Goal: Task Accomplishment & Management: Complete application form

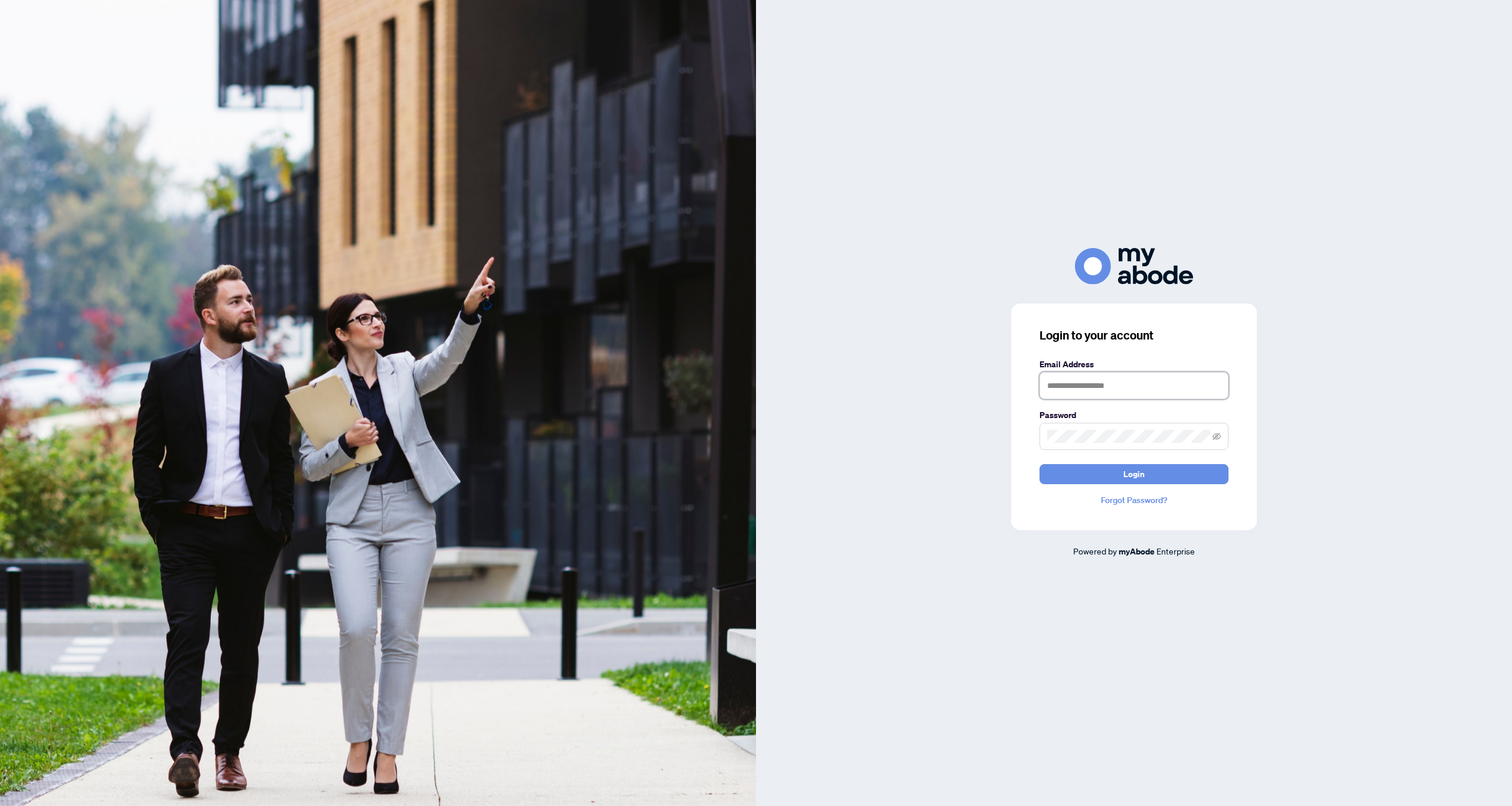
type input "**********"
click at [1127, 476] on span "Login" at bounding box center [1134, 474] width 21 height 19
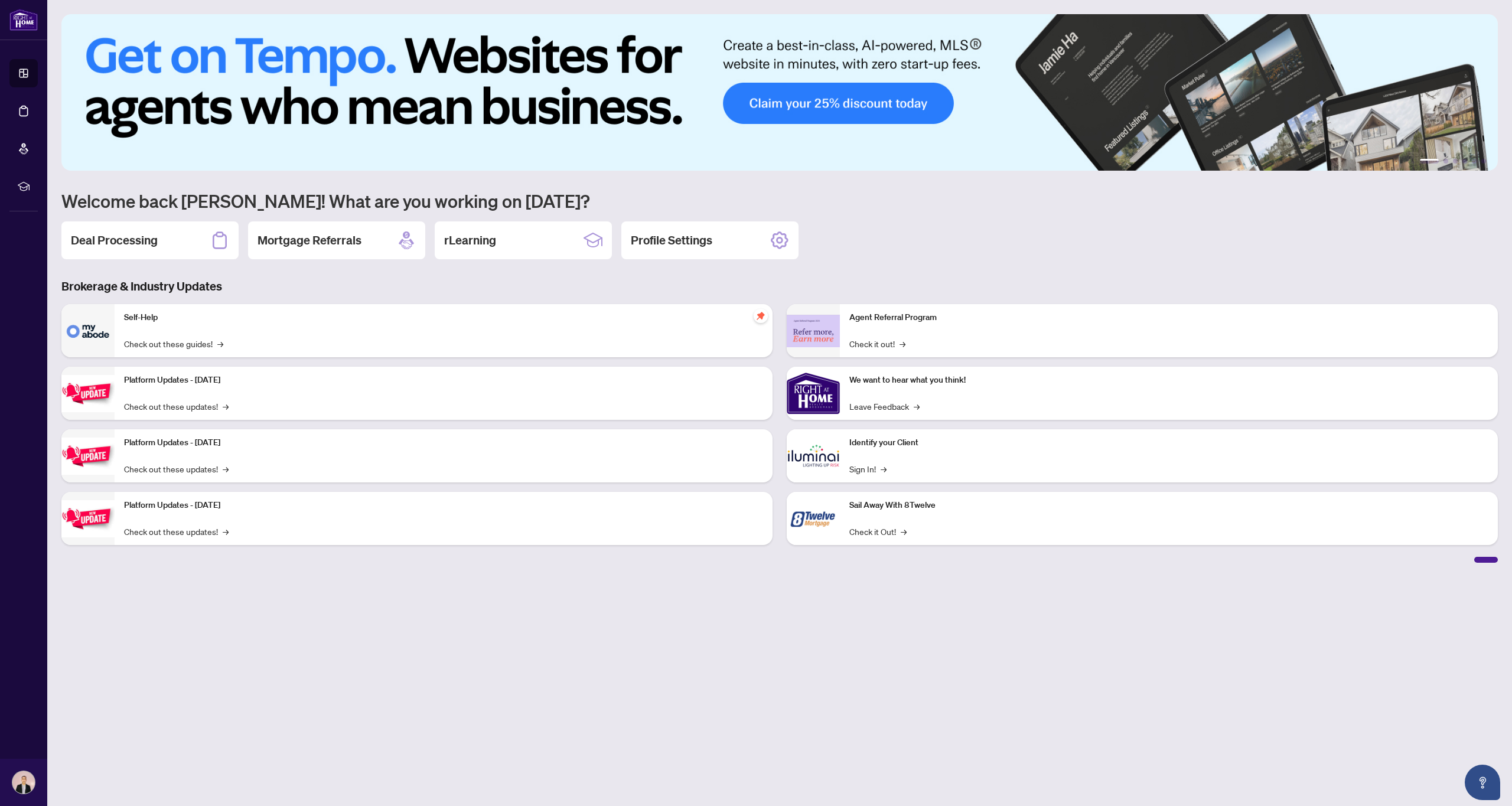
click at [146, 237] on h2 "Deal Processing" at bounding box center [114, 240] width 86 height 16
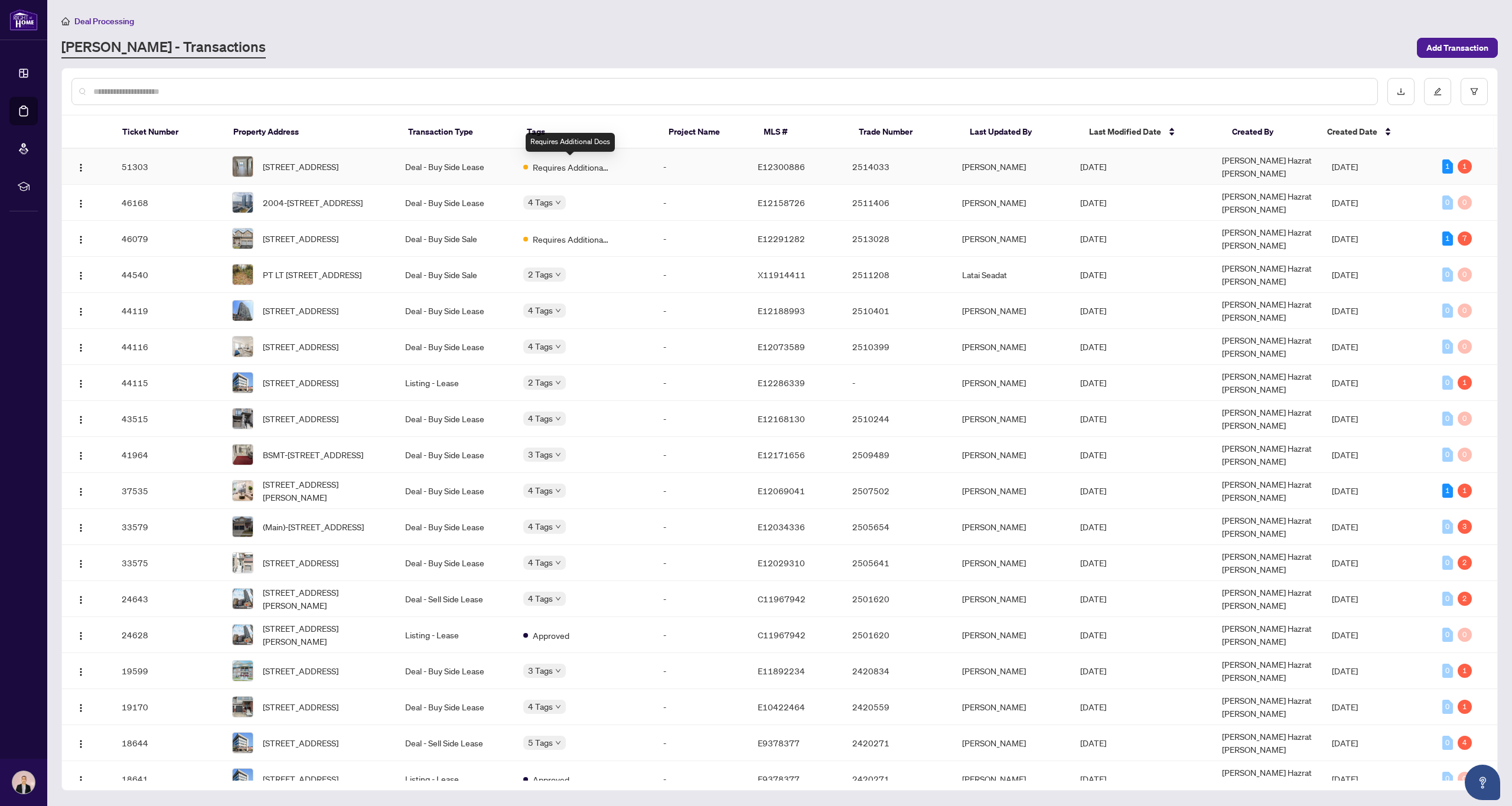
click at [579, 166] on span "Requires Additional Docs" at bounding box center [570, 167] width 77 height 13
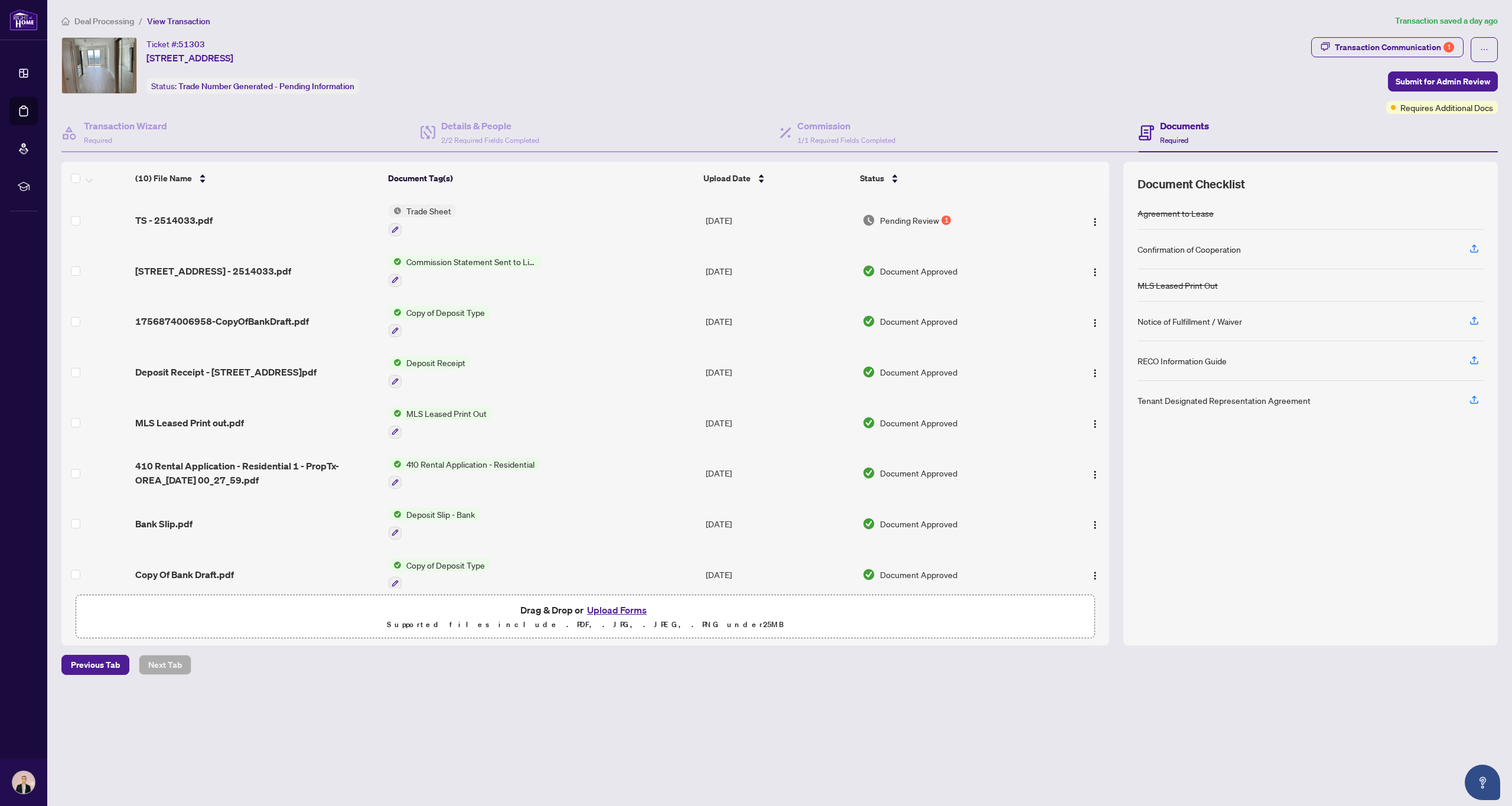
click at [436, 210] on span "Trade Sheet" at bounding box center [429, 211] width 54 height 13
click at [214, 217] on div "TS - 2514033.pdf" at bounding box center [257, 220] width 244 height 14
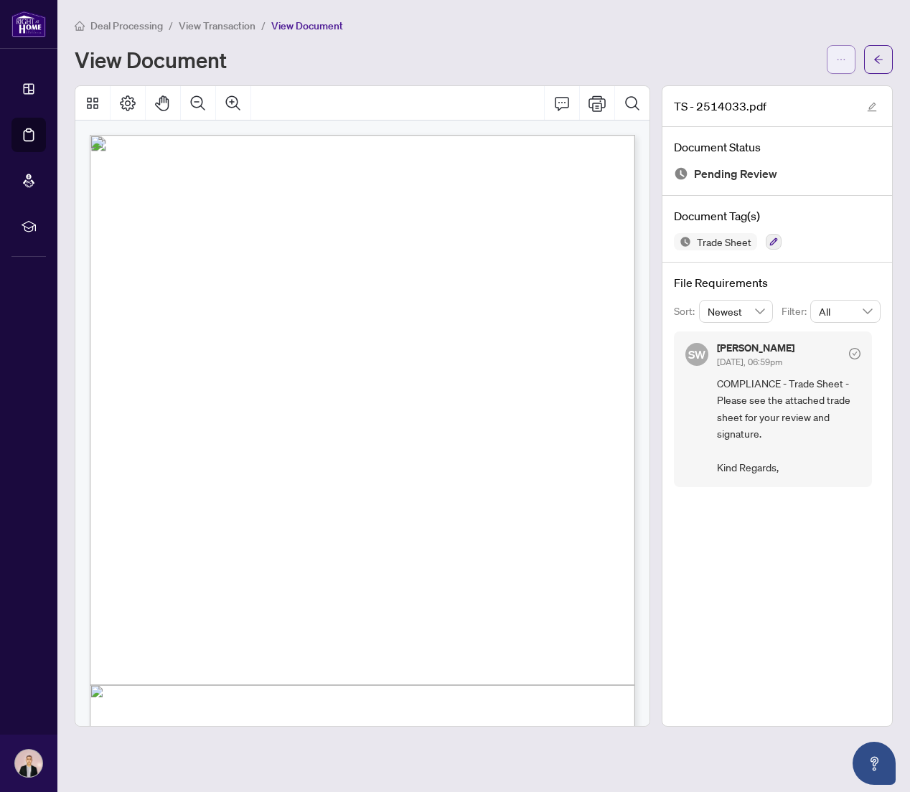
click at [844, 57] on icon "ellipsis" at bounding box center [841, 60] width 10 height 10
click at [787, 92] on span "Download" at bounding box center [789, 91] width 109 height 16
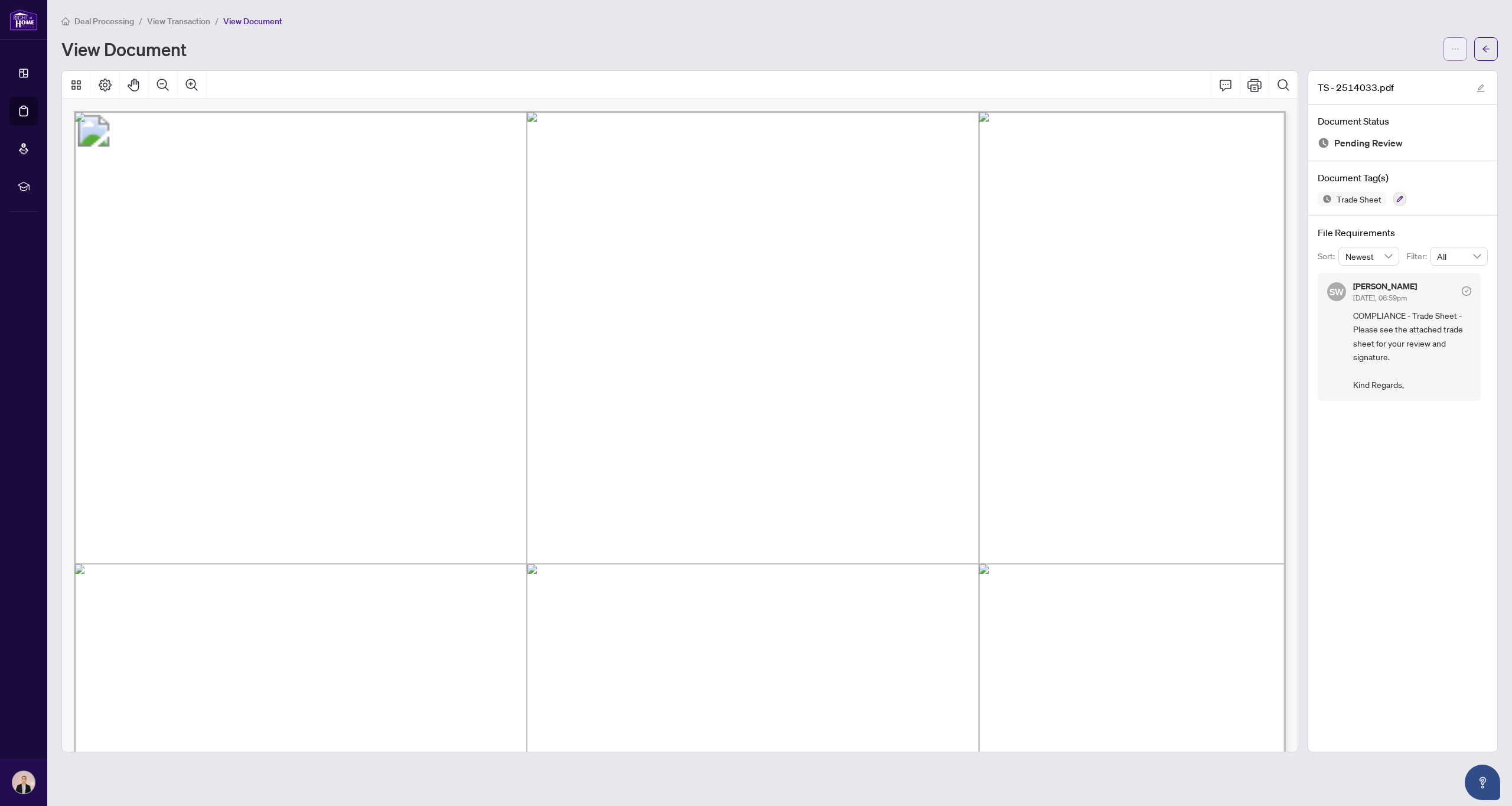
click at [1455, 49] on icon "ellipsis" at bounding box center [1455, 49] width 8 height 8
click at [1387, 130] on span "Archive" at bounding box center [1412, 131] width 90 height 13
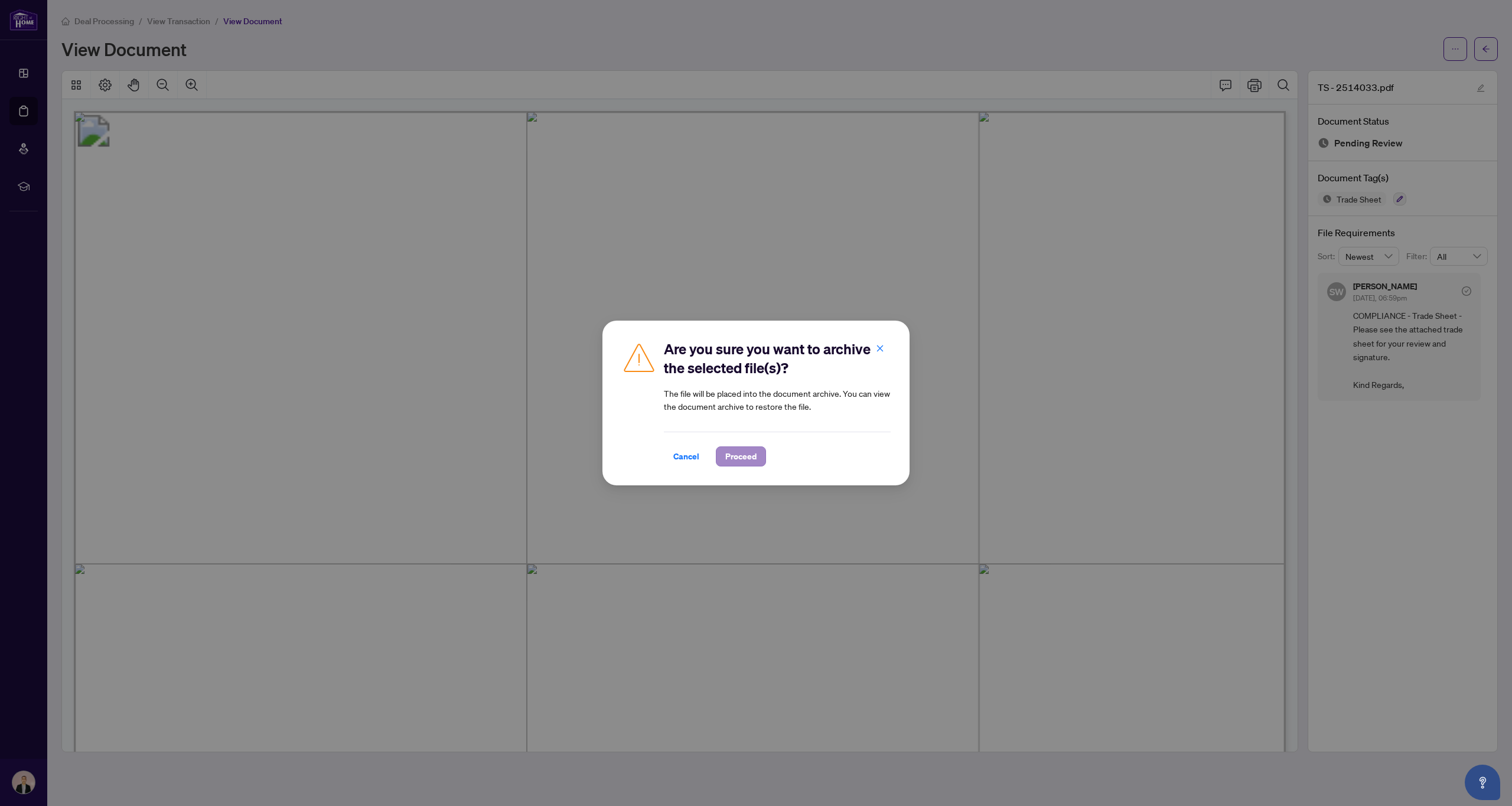
click at [733, 454] on span "Proceed" at bounding box center [741, 456] width 31 height 19
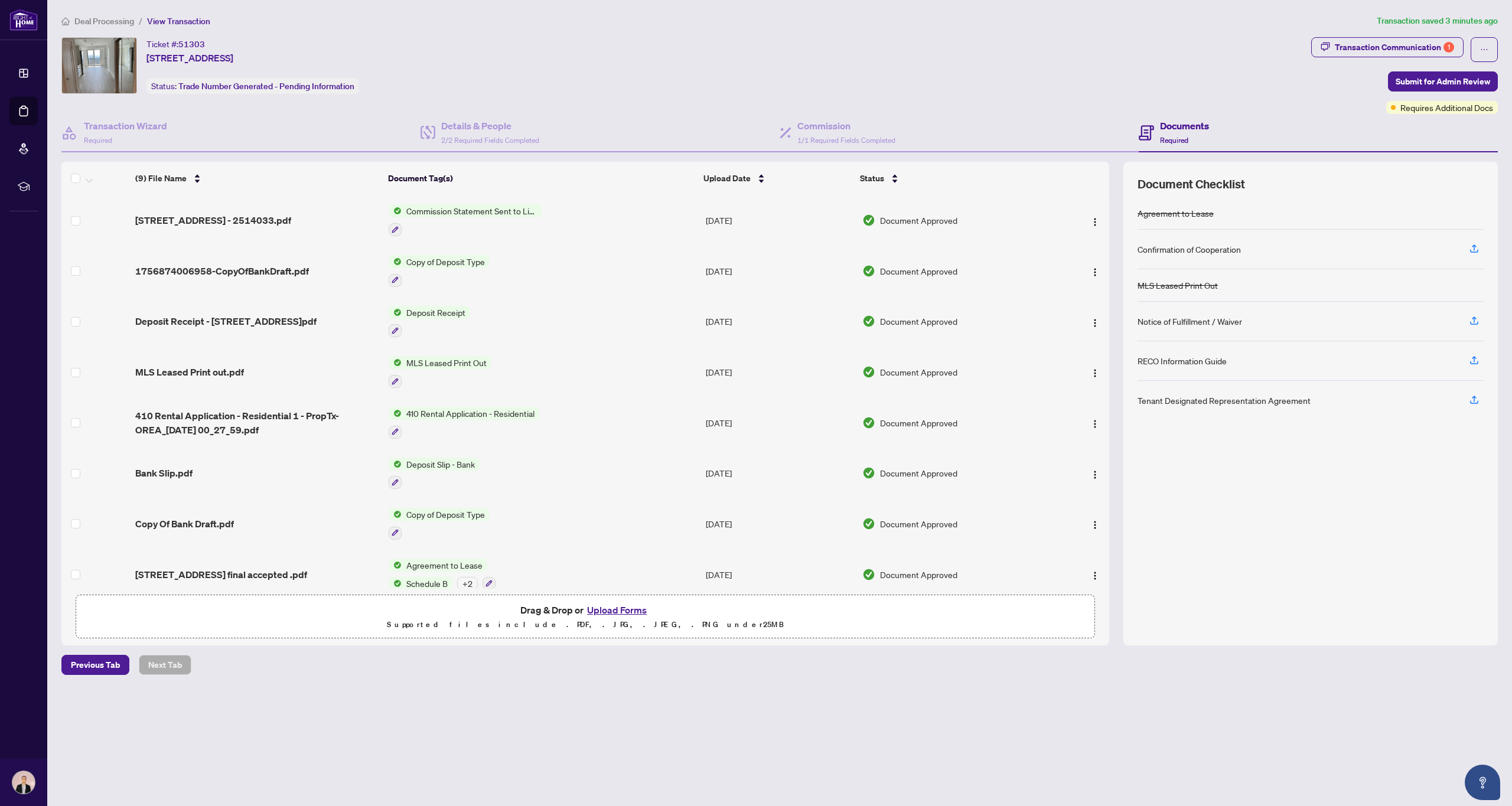
click at [620, 613] on button "Upload Forms" at bounding box center [616, 610] width 67 height 16
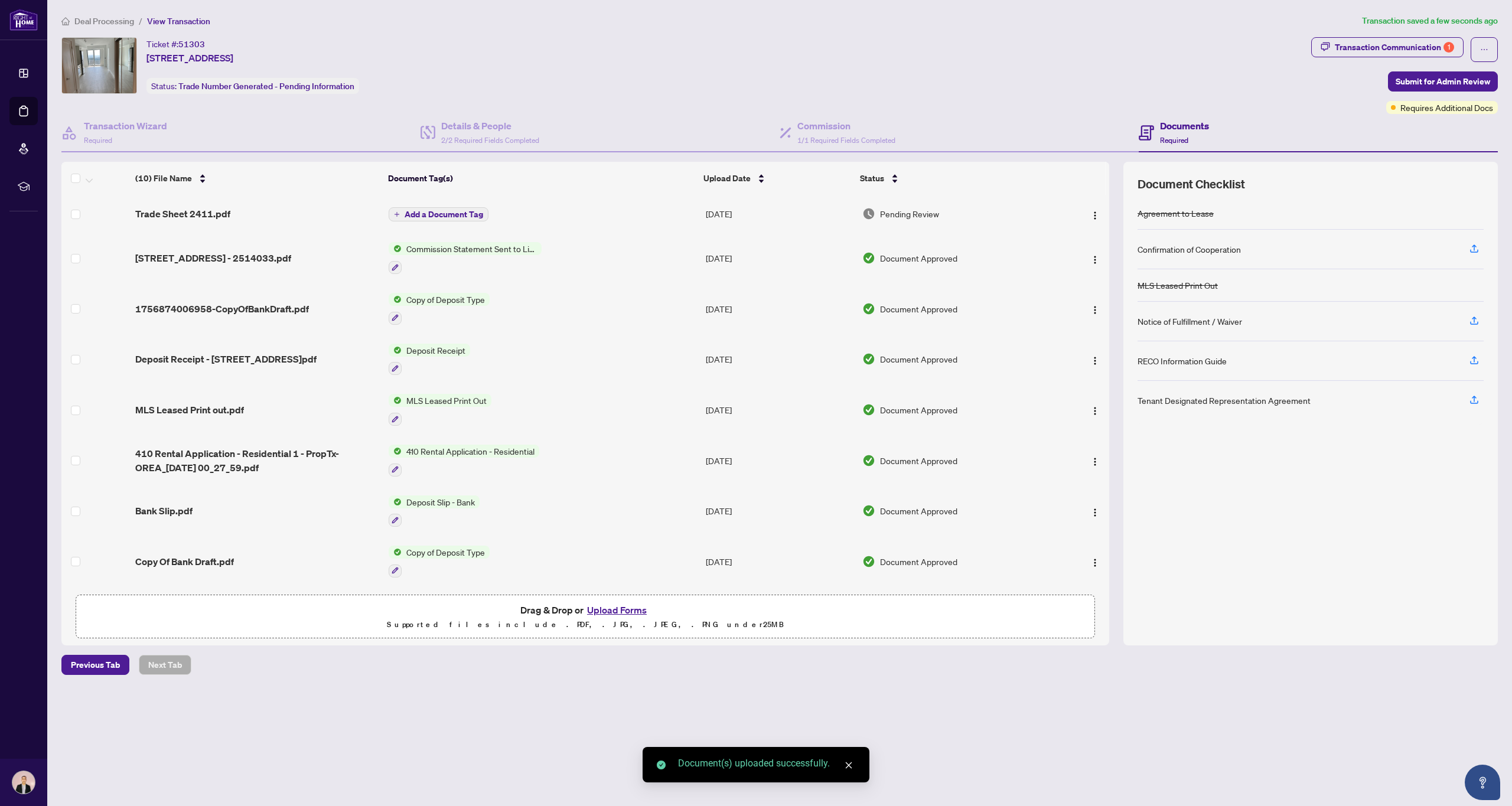
scroll to position [0, 1]
click at [450, 214] on span "Add a Document Tag" at bounding box center [443, 214] width 78 height 8
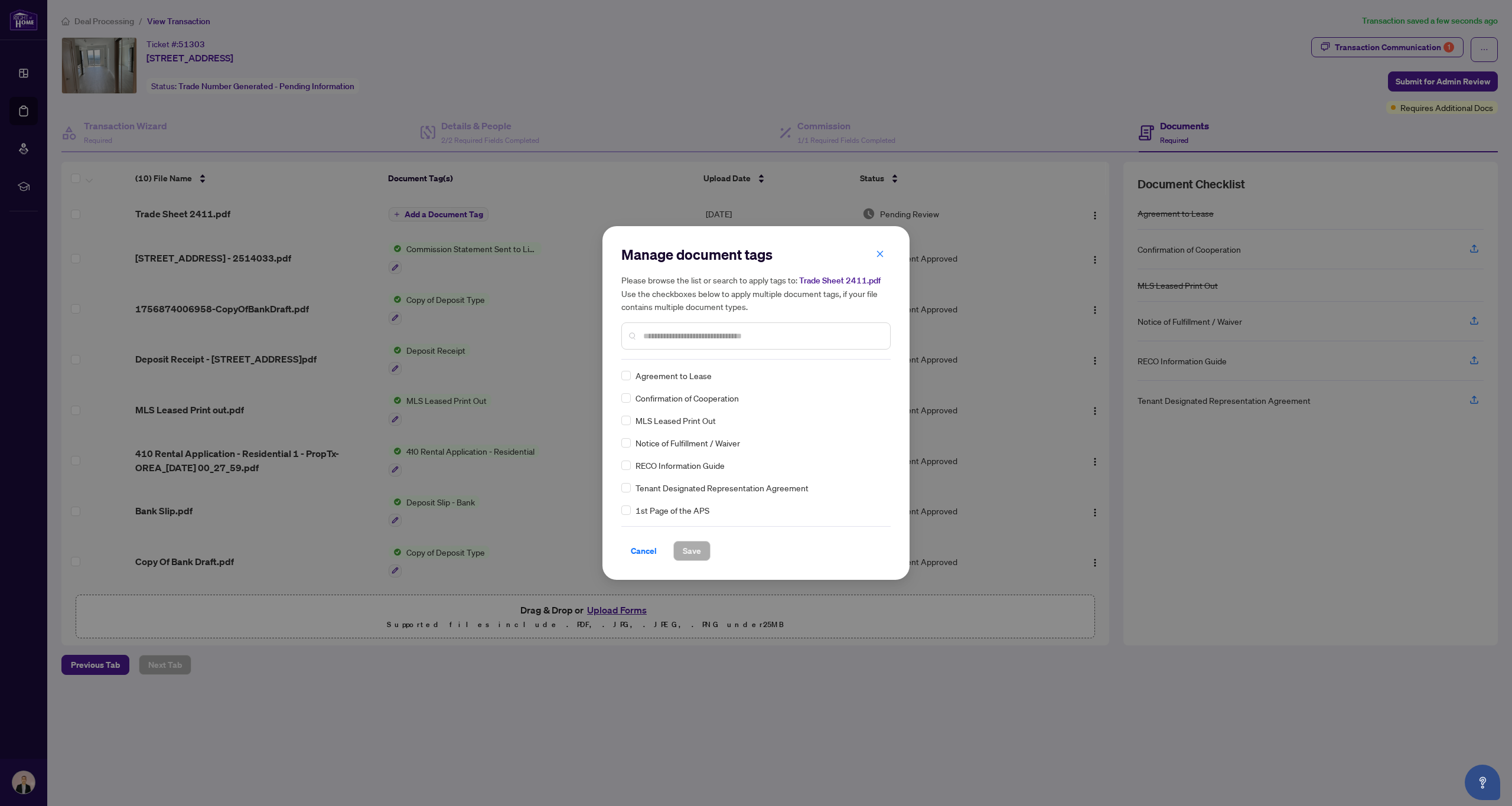
click at [691, 356] on div "Manage document tags Please browse the list or search to apply tags to: Trade S…" at bounding box center [756, 302] width 269 height 114
click at [695, 340] on input "text" at bounding box center [761, 336] width 237 height 13
type input "*****"
click at [695, 552] on span "Save" at bounding box center [691, 551] width 18 height 19
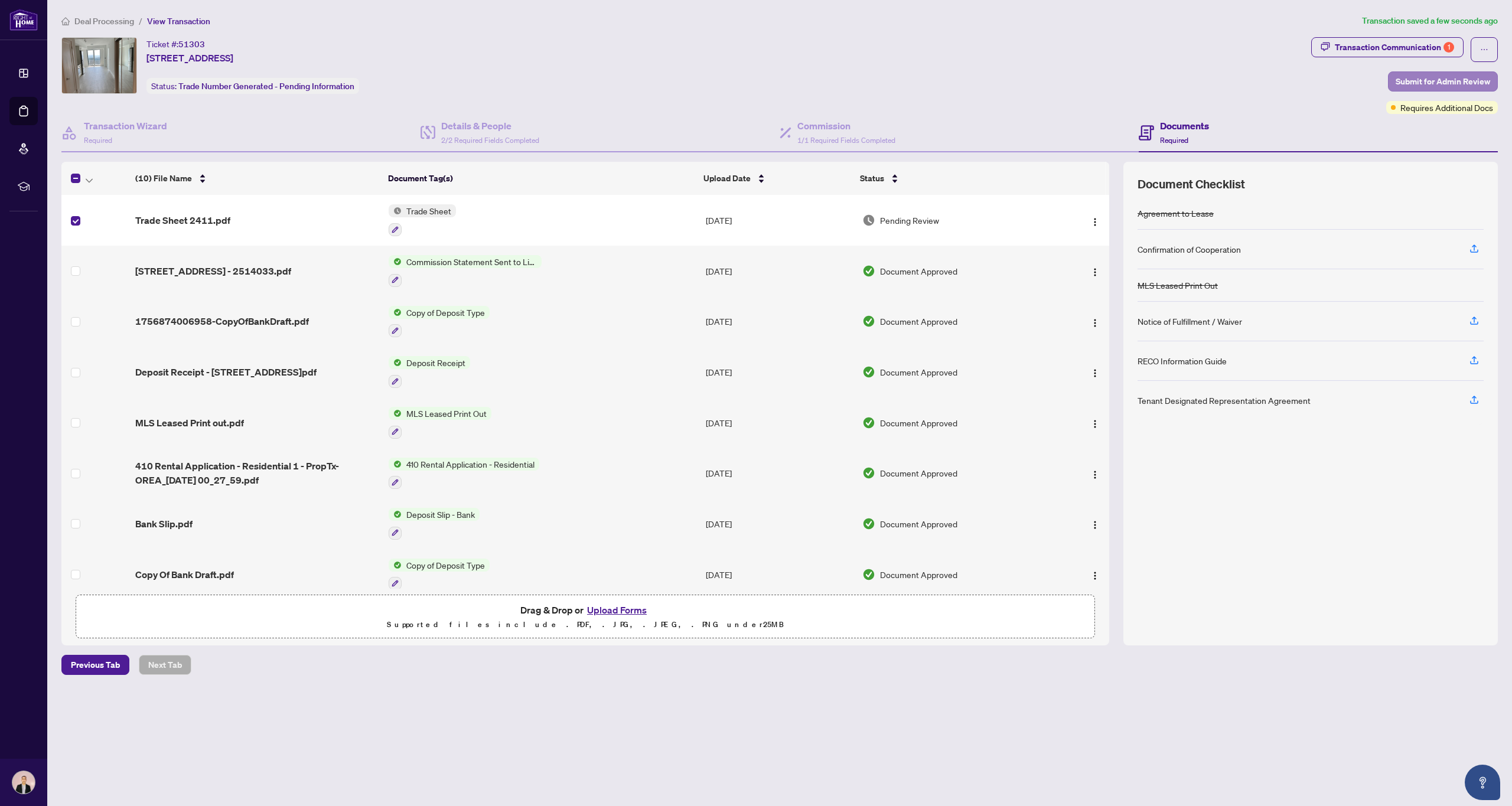
click at [1441, 79] on span "Submit for Admin Review" at bounding box center [1442, 82] width 95 height 19
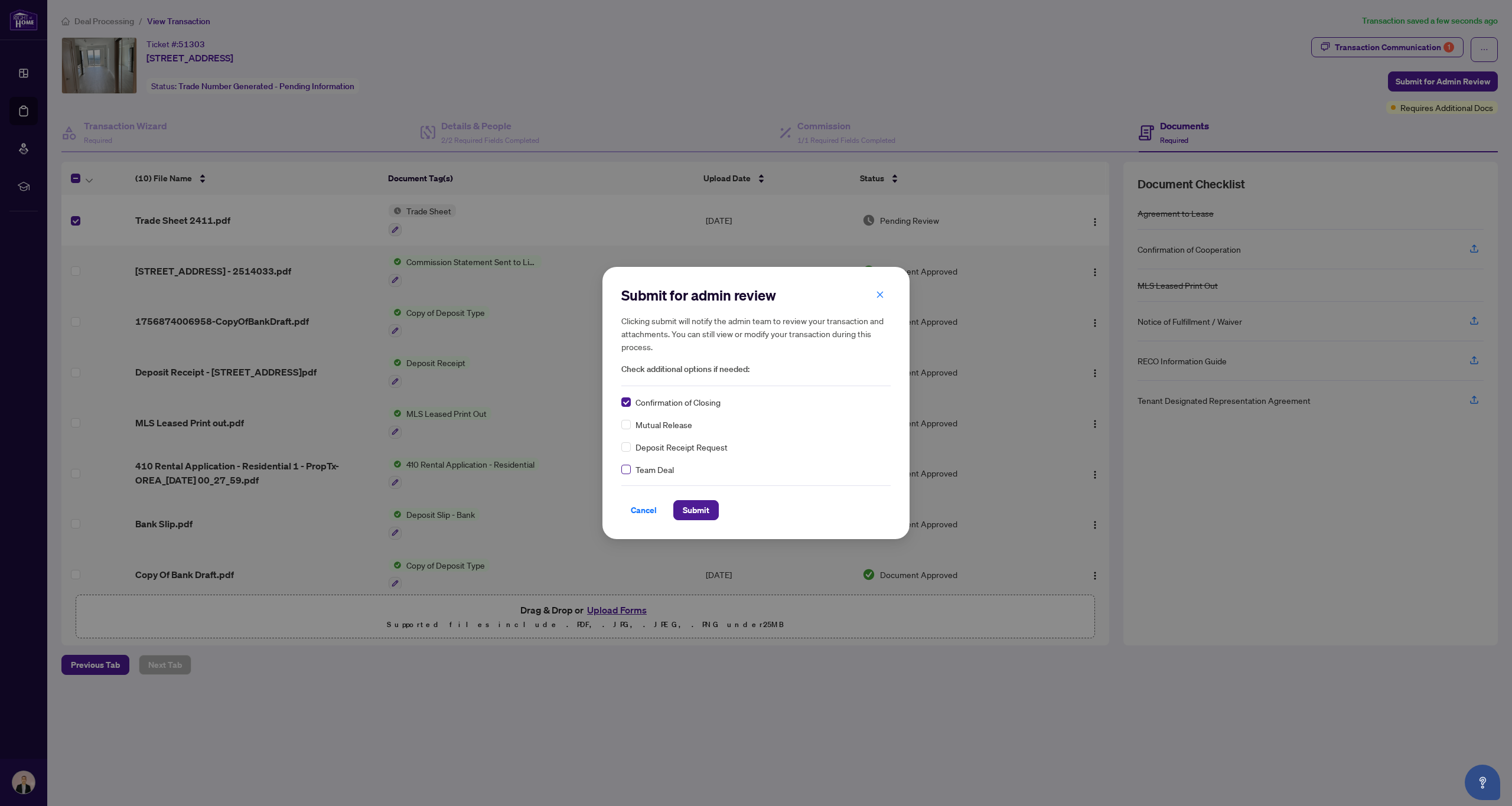
click at [628, 472] on span at bounding box center [626, 469] width 9 height 9
click at [700, 511] on span "Submit" at bounding box center [696, 510] width 26 height 19
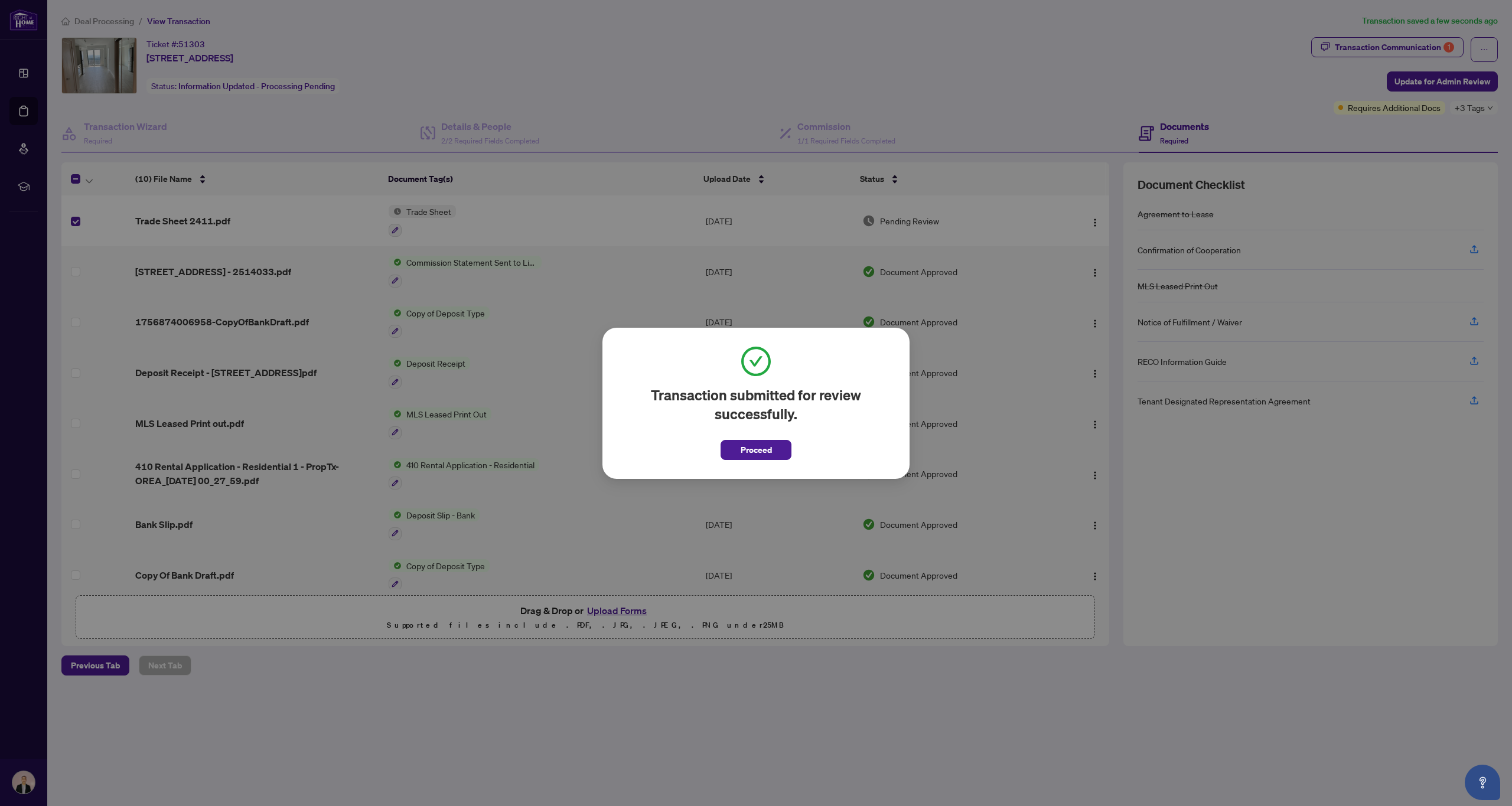
scroll to position [0, 1]
click at [780, 450] on button "Proceed" at bounding box center [756, 450] width 71 height 20
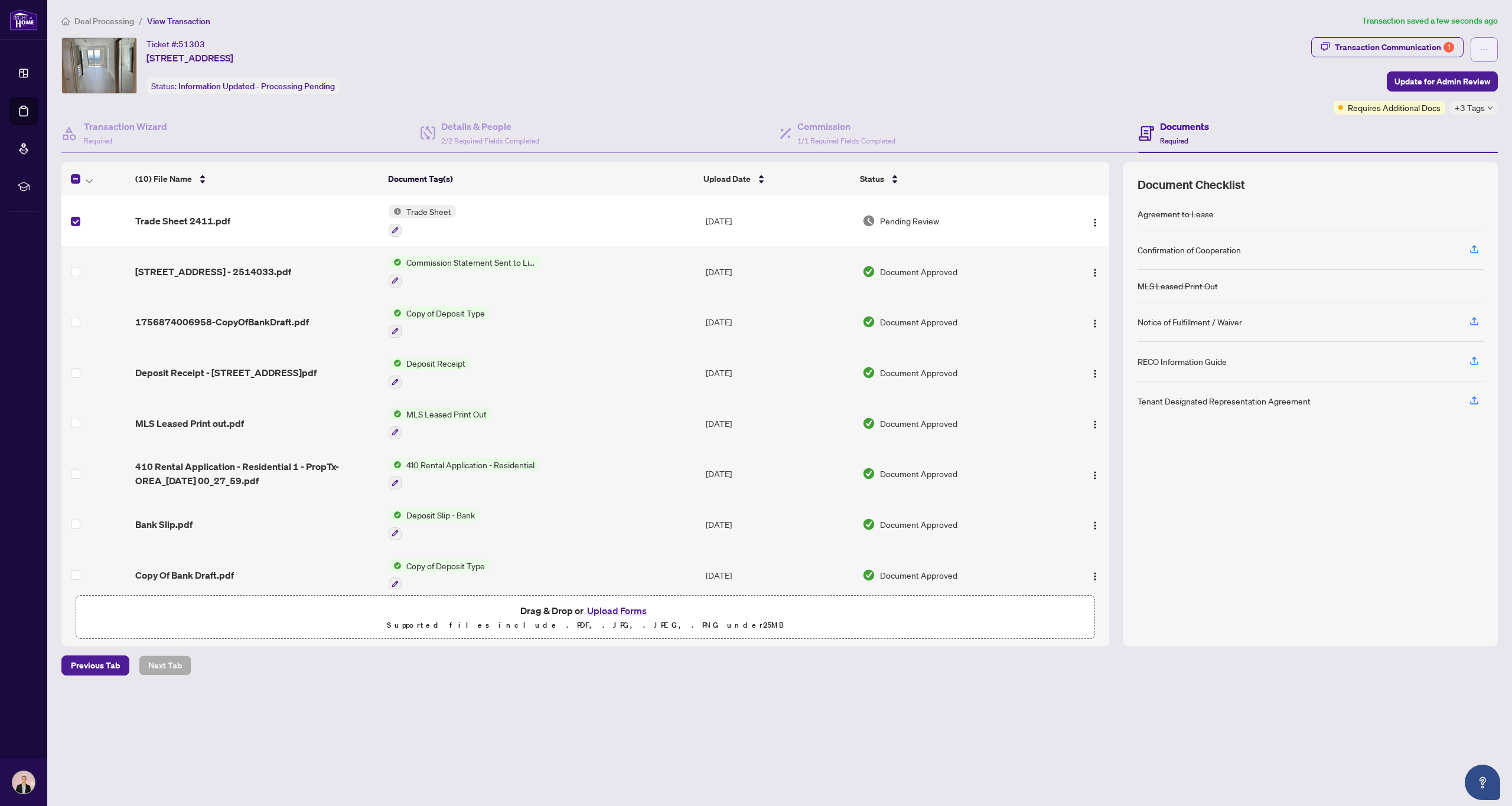
click at [1491, 43] on button "button" at bounding box center [1484, 49] width 27 height 25
click at [1491, 43] on button "button" at bounding box center [1484, 49] width 27 height 25
